Goal: Information Seeking & Learning: Understand process/instructions

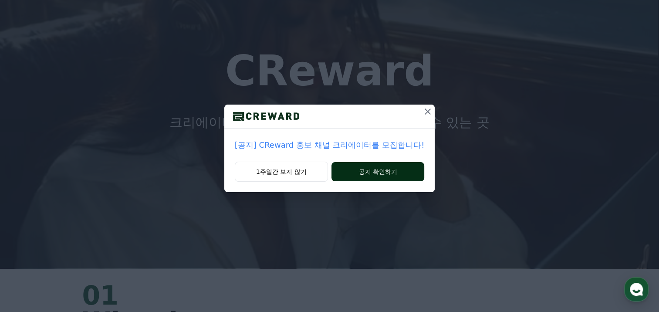
click at [361, 174] on button "공지 확인하기" at bounding box center [377, 171] width 93 height 19
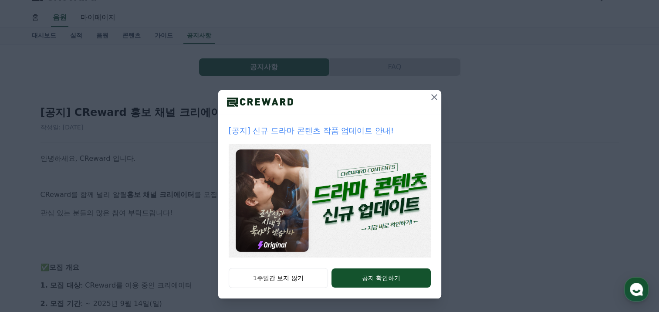
scroll to position [44, 0]
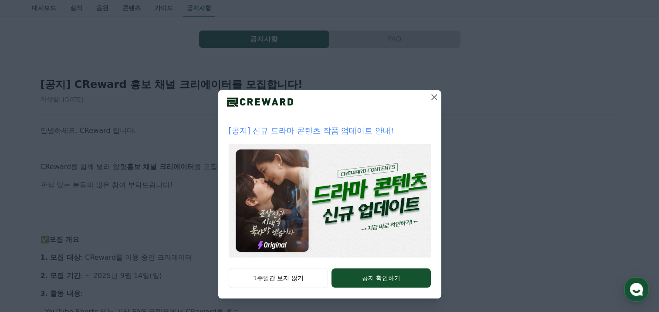
click at [429, 99] on icon at bounding box center [434, 97] width 10 height 10
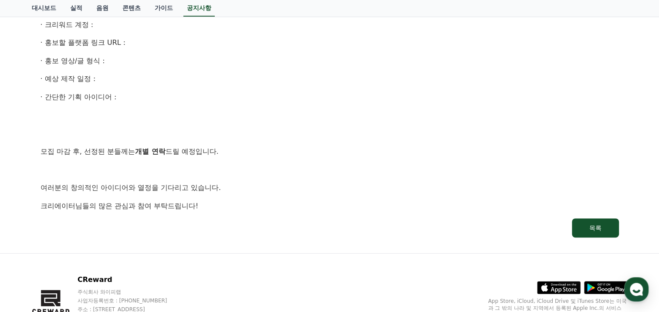
scroll to position [348, 0]
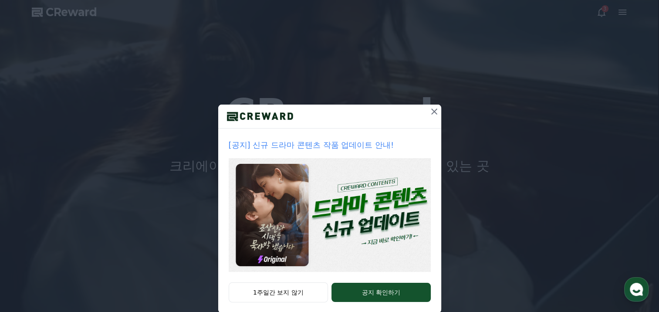
scroll to position [14, 0]
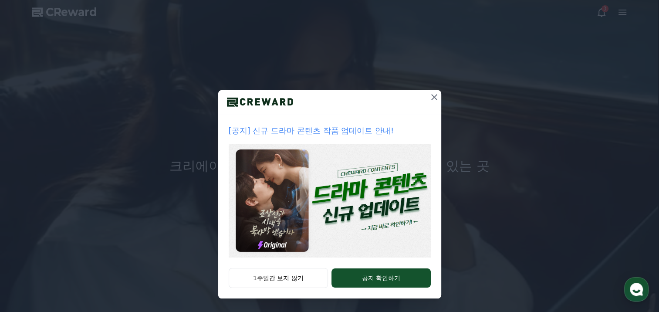
click at [431, 94] on icon at bounding box center [434, 97] width 6 height 6
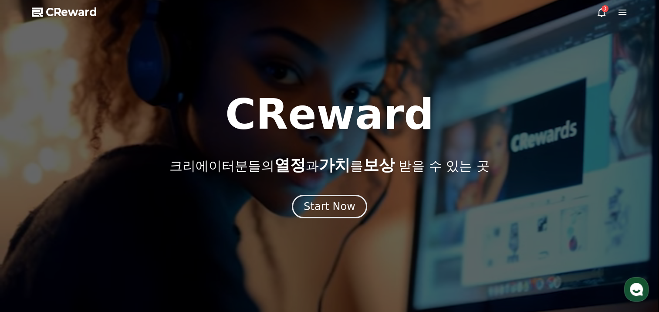
click at [600, 10] on icon at bounding box center [601, 12] width 8 height 9
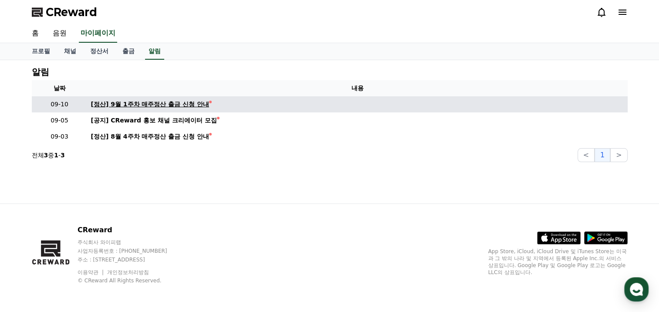
click at [165, 105] on div "[정산] 9월 1주차 매주정산 출금 신청 안내" at bounding box center [150, 104] width 118 height 9
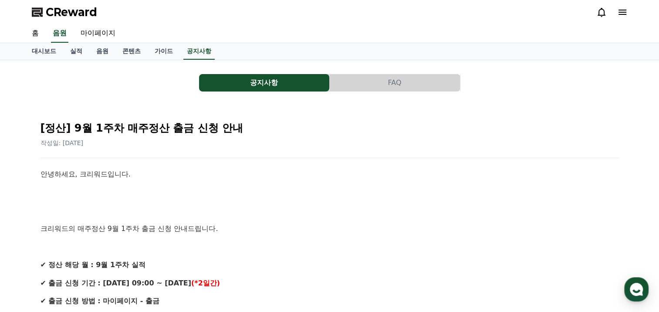
click at [621, 13] on icon at bounding box center [622, 12] width 10 height 10
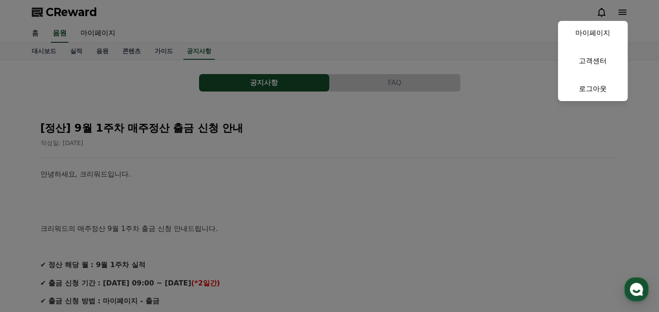
click at [430, 39] on button "close" at bounding box center [329, 156] width 659 height 312
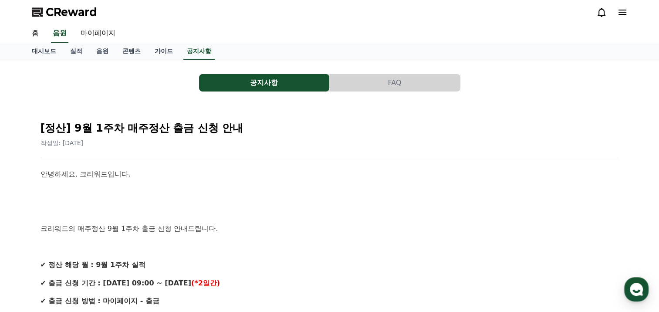
click at [625, 10] on icon at bounding box center [622, 12] width 8 height 5
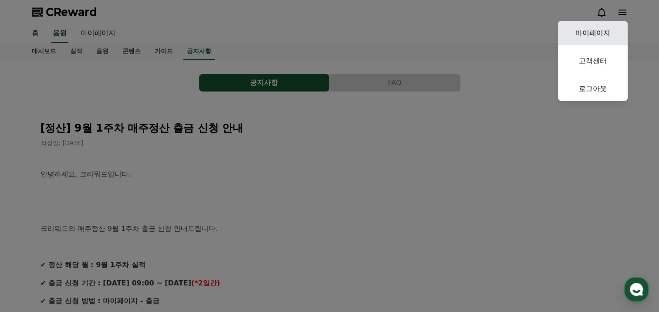
click at [599, 33] on link "마이페이지" at bounding box center [593, 33] width 70 height 24
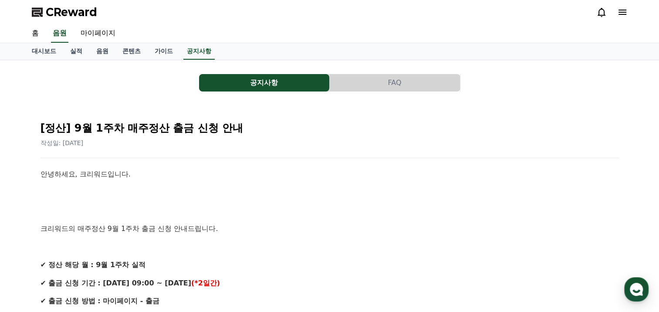
select select "**********"
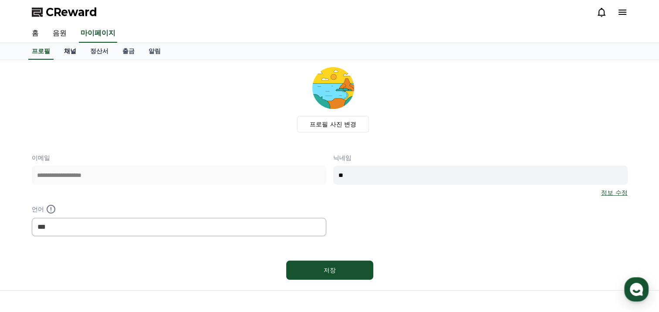
click at [68, 51] on link "채널" at bounding box center [70, 51] width 26 height 17
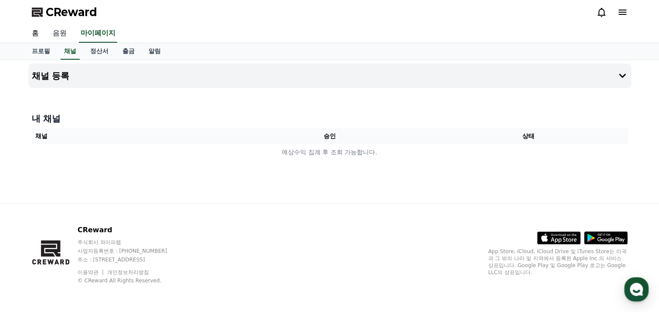
click at [59, 31] on link "음원" at bounding box center [60, 33] width 28 height 18
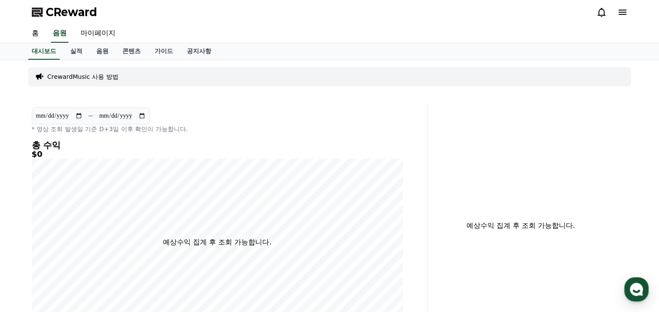
click at [89, 76] on p "CrewardMusic 사용 방법" at bounding box center [82, 76] width 71 height 9
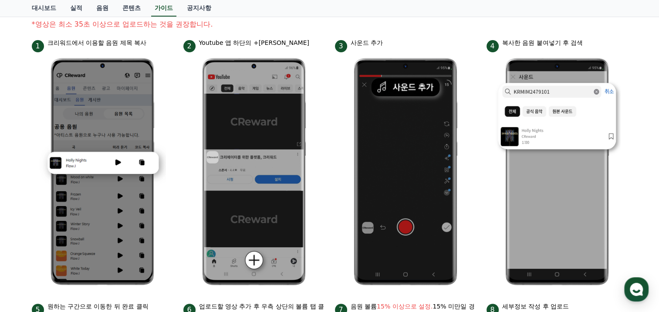
scroll to position [87, 0]
